Goal: Task Accomplishment & Management: Manage account settings

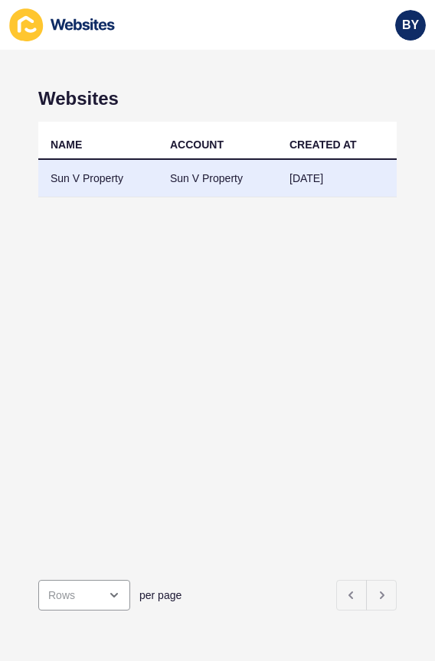
click at [197, 182] on td "Sun V Property" at bounding box center [217, 179] width 119 height 38
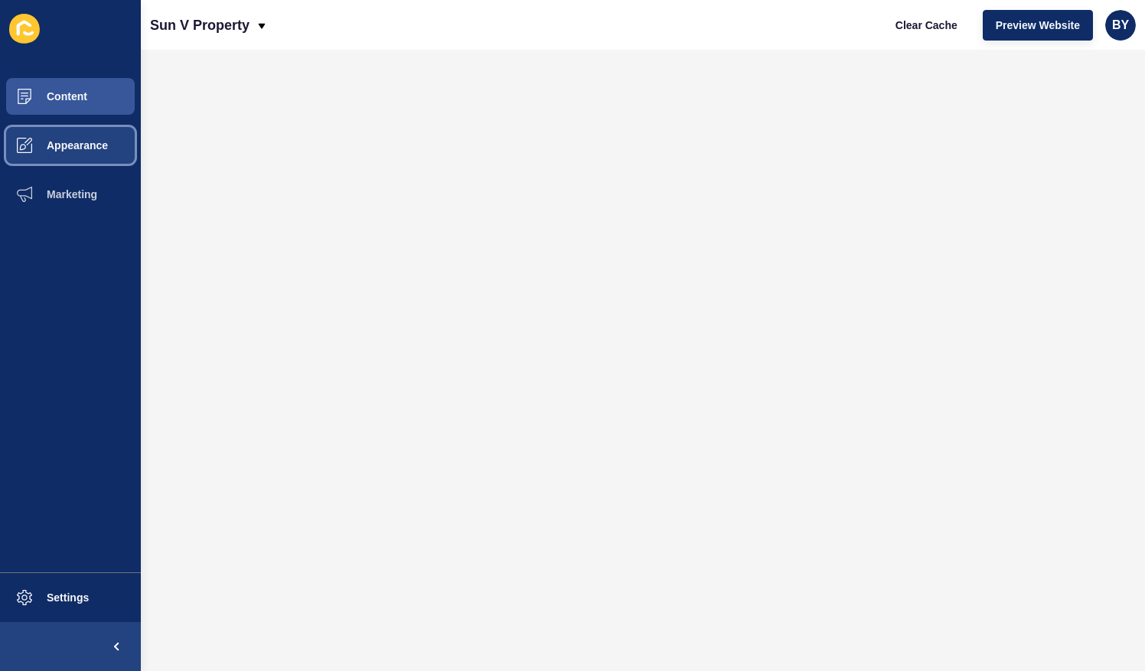
click at [86, 151] on span "Appearance" at bounding box center [53, 145] width 110 height 12
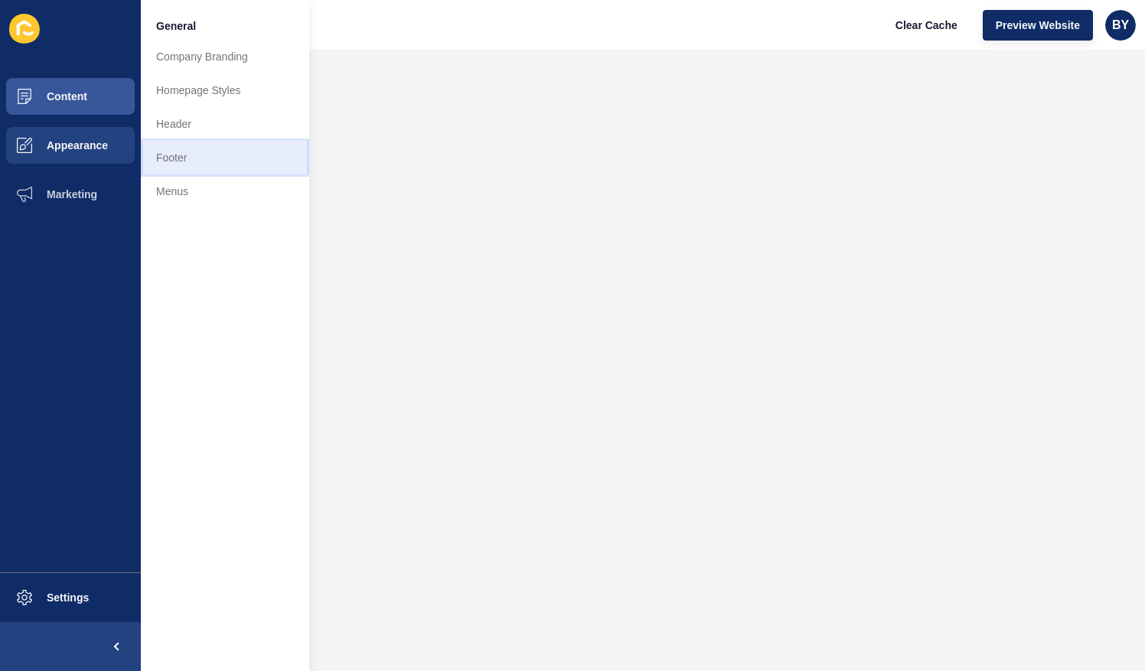
click at [196, 153] on link "Footer" at bounding box center [225, 158] width 168 height 34
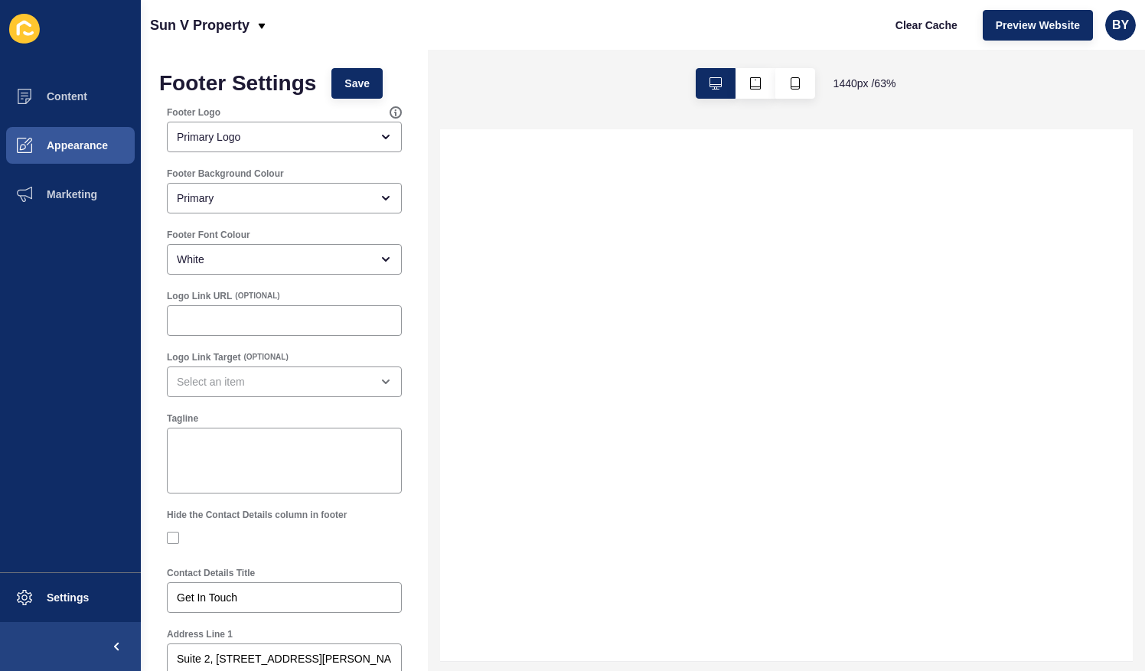
select select
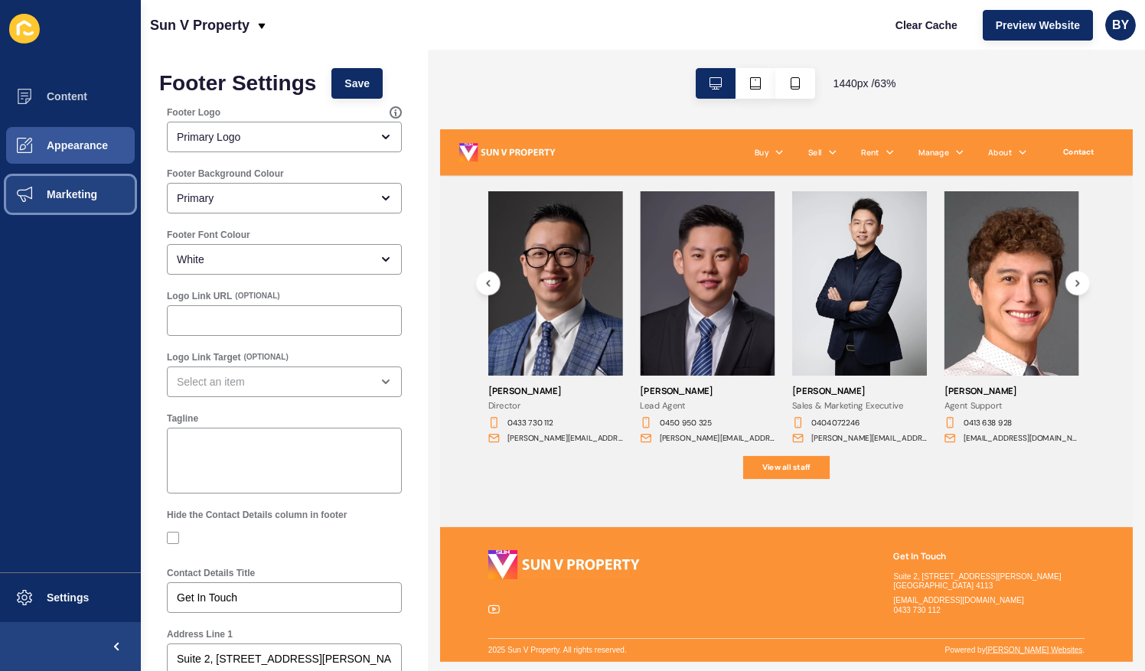
click at [81, 186] on button "Marketing" at bounding box center [70, 194] width 141 height 49
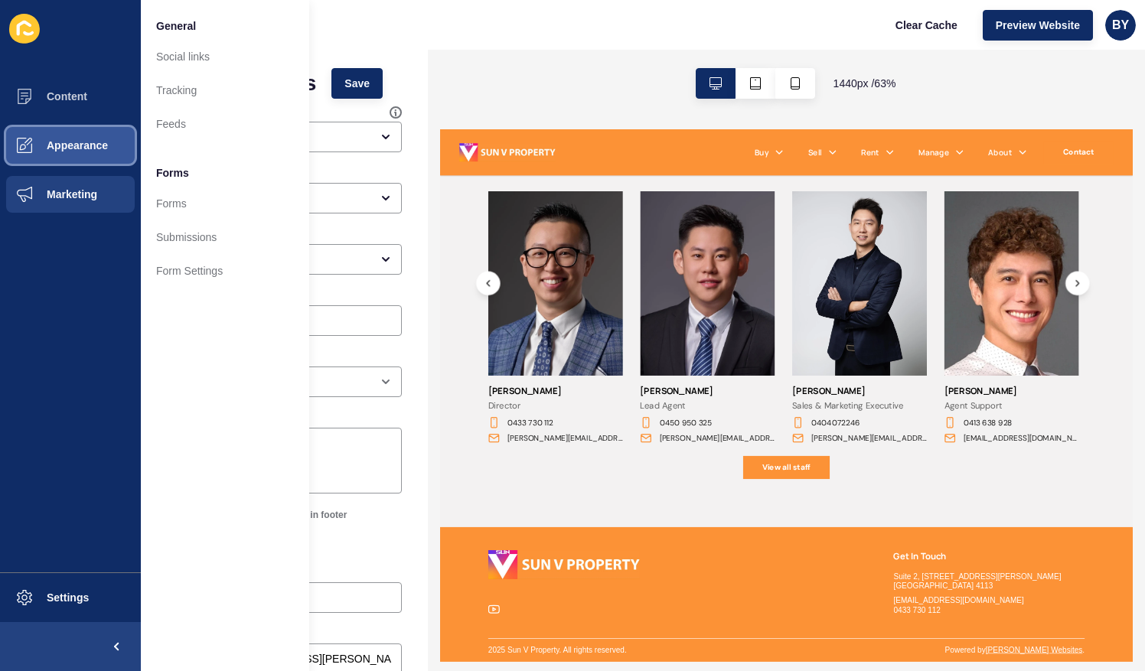
click at [80, 145] on span "Appearance" at bounding box center [53, 145] width 110 height 12
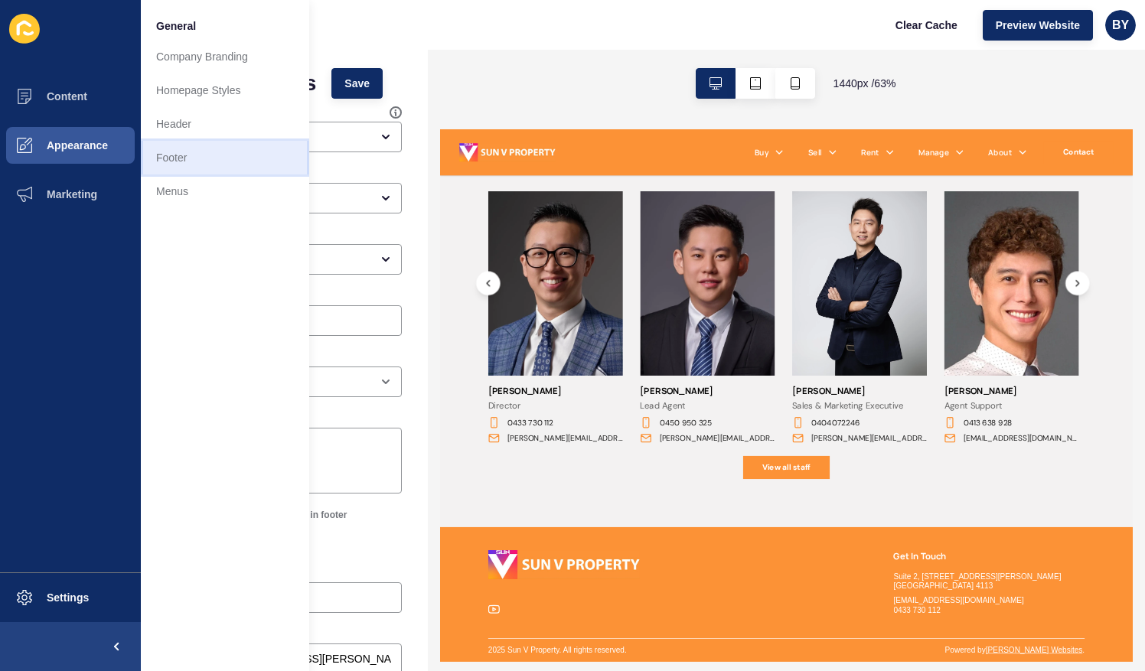
click at [196, 156] on link "Footer" at bounding box center [225, 158] width 168 height 34
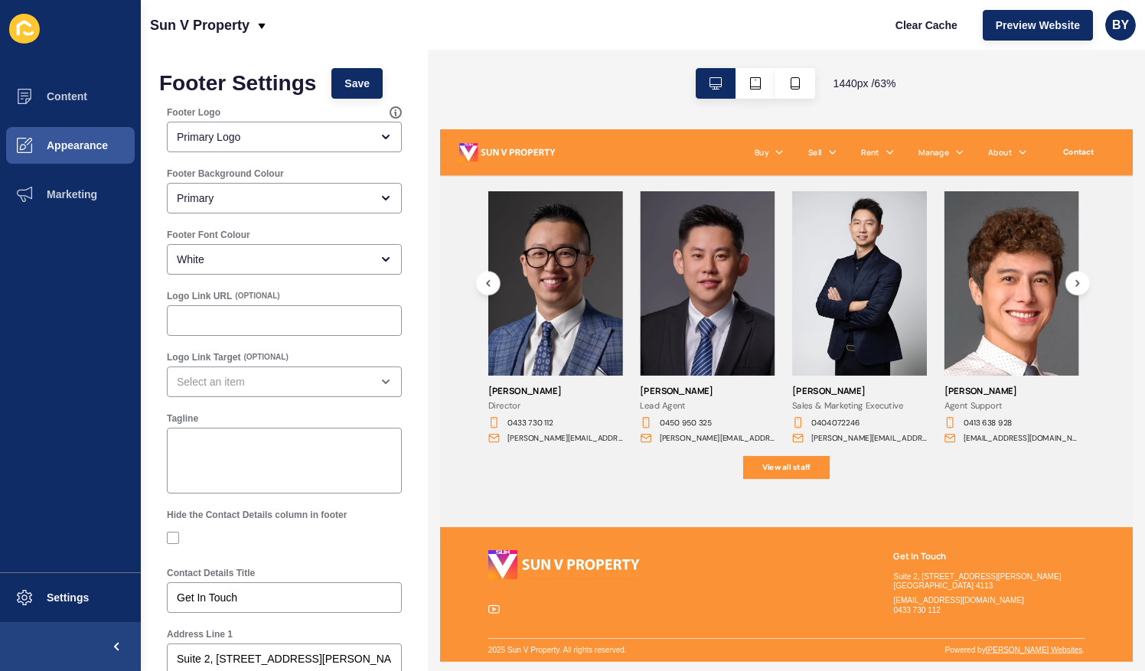
click at [434, 53] on div "1440 px / 63 %" at bounding box center [786, 83] width 717 height 67
